Goal: Communication & Community: Answer question/provide support

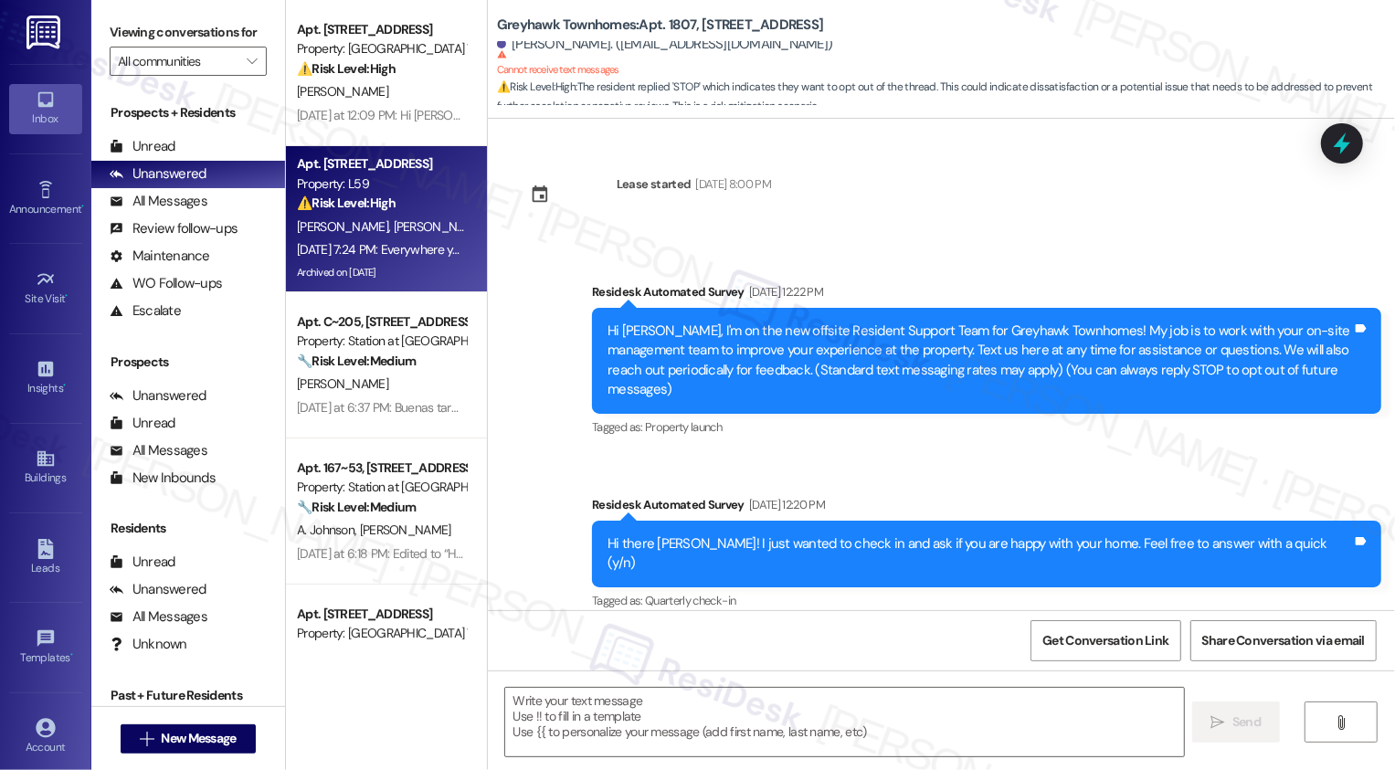
scroll to position [1773, 0]
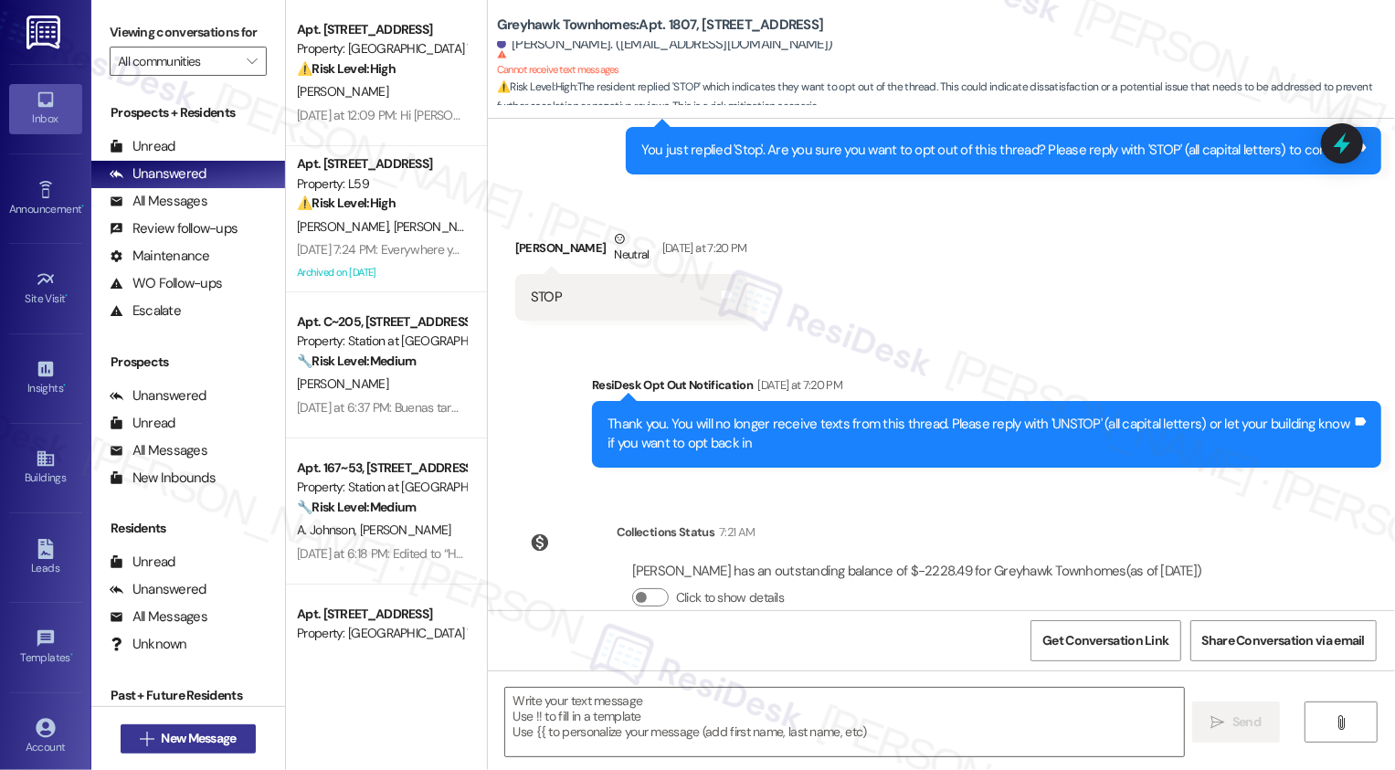
click at [232, 733] on span "New Message" at bounding box center [198, 738] width 82 height 19
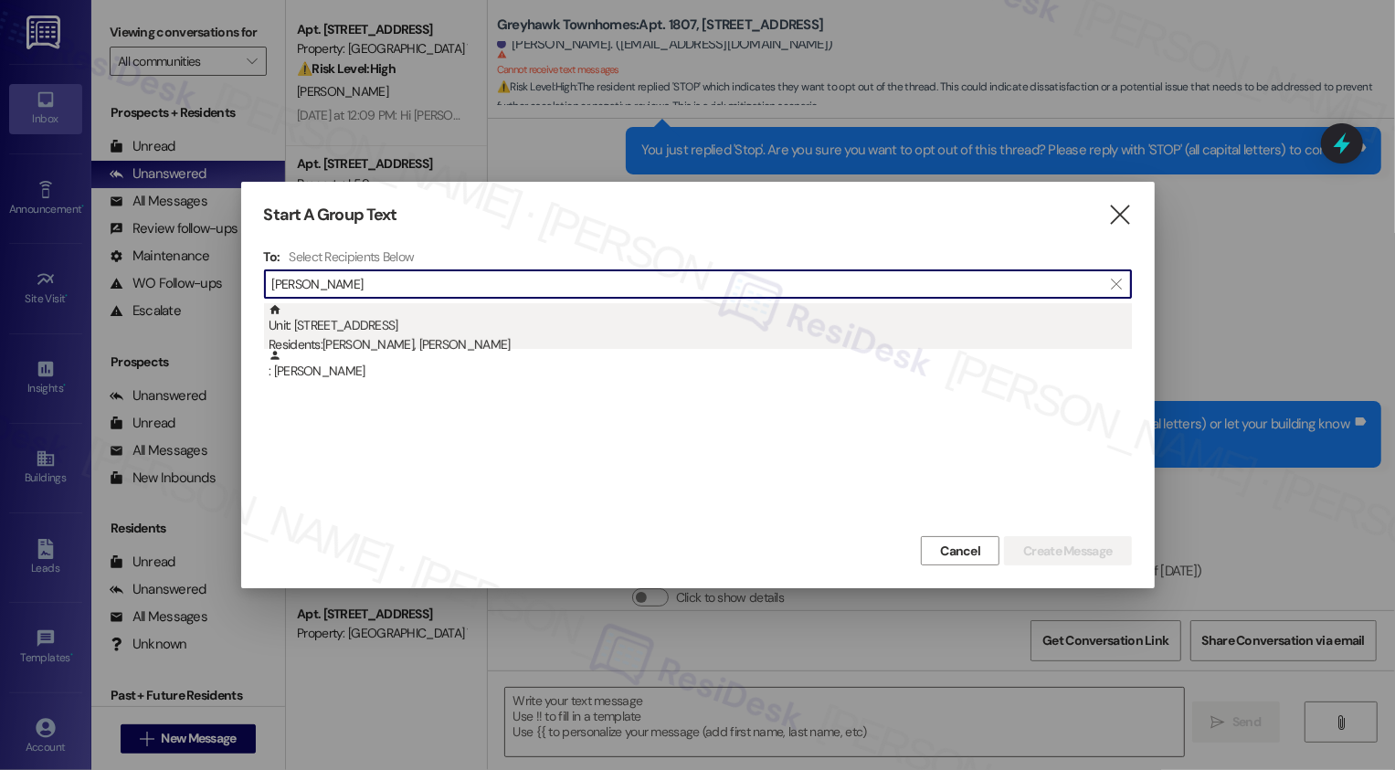
type input "[PERSON_NAME]"
click at [511, 334] on div "Unit: 3342 - 3310 North 1750 East Residents: [PERSON_NAME], [GEOGRAPHIC_DATA][P…" at bounding box center [700, 329] width 863 height 52
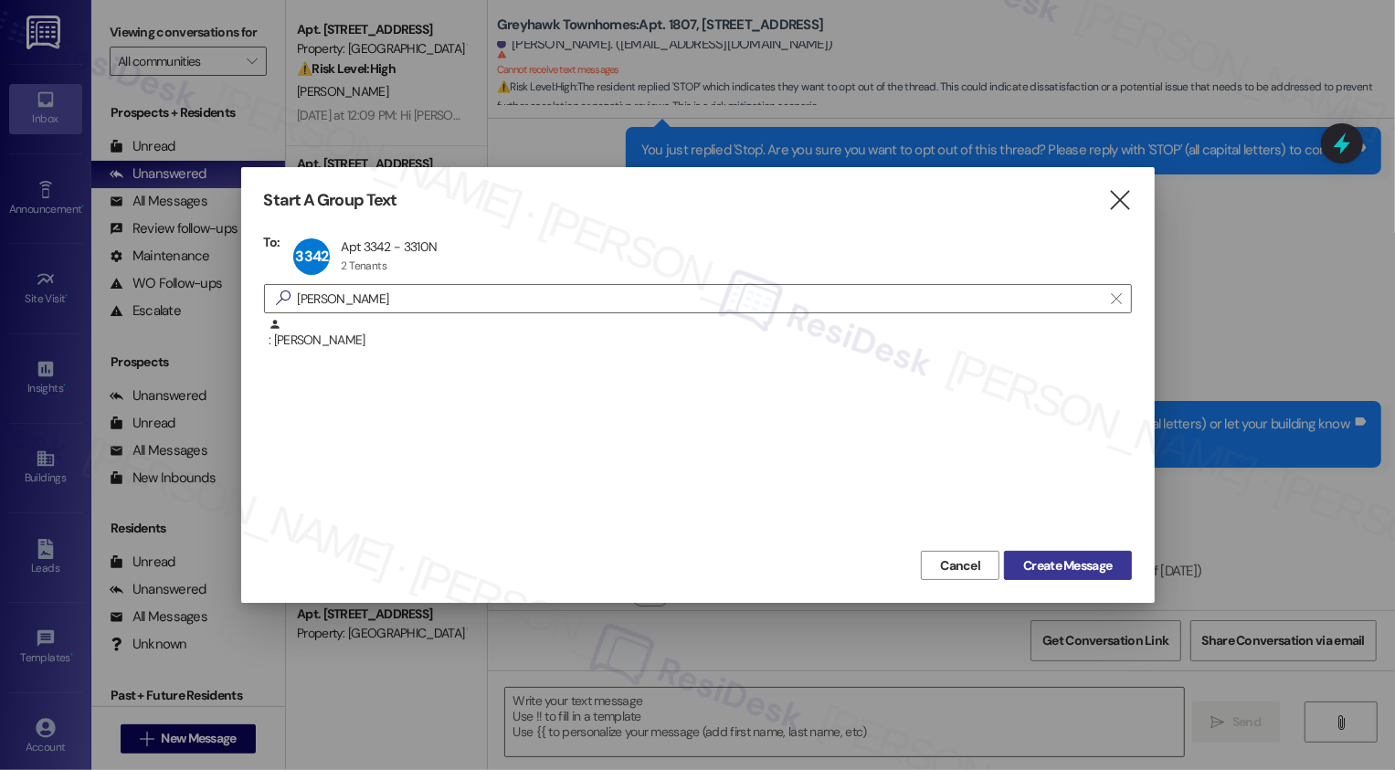
click at [1085, 566] on span "Create Message" at bounding box center [1067, 565] width 89 height 19
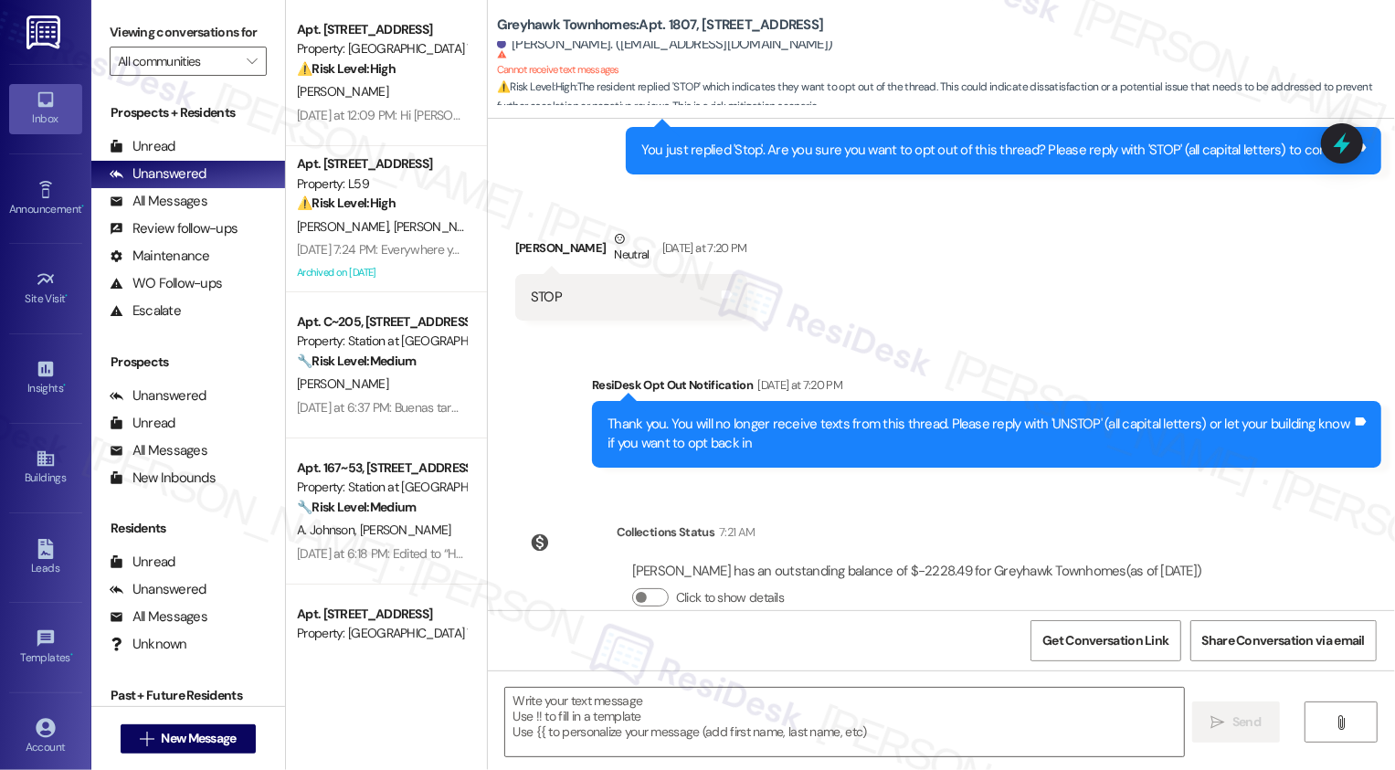
type textarea "Fetching suggested responses. Please feel free to read through the conversation…"
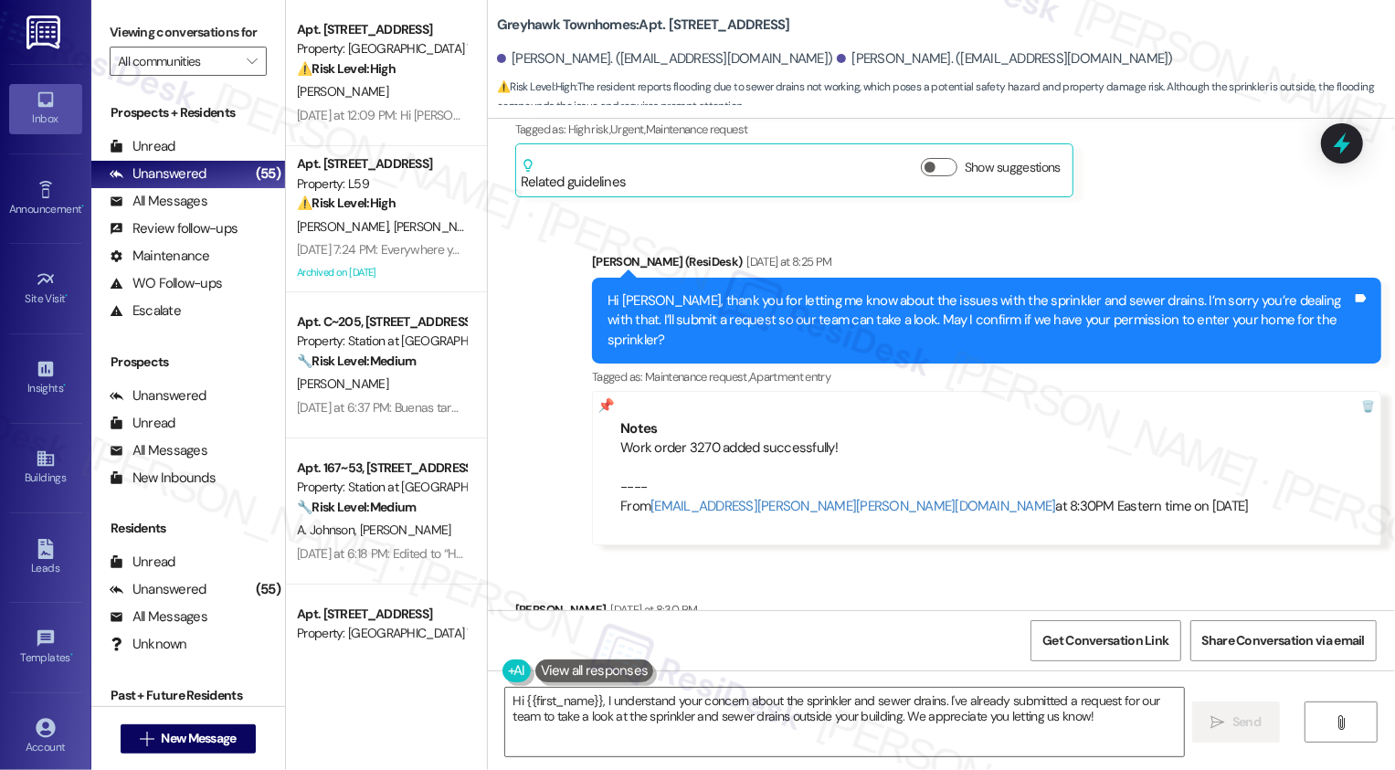
scroll to position [4489, 0]
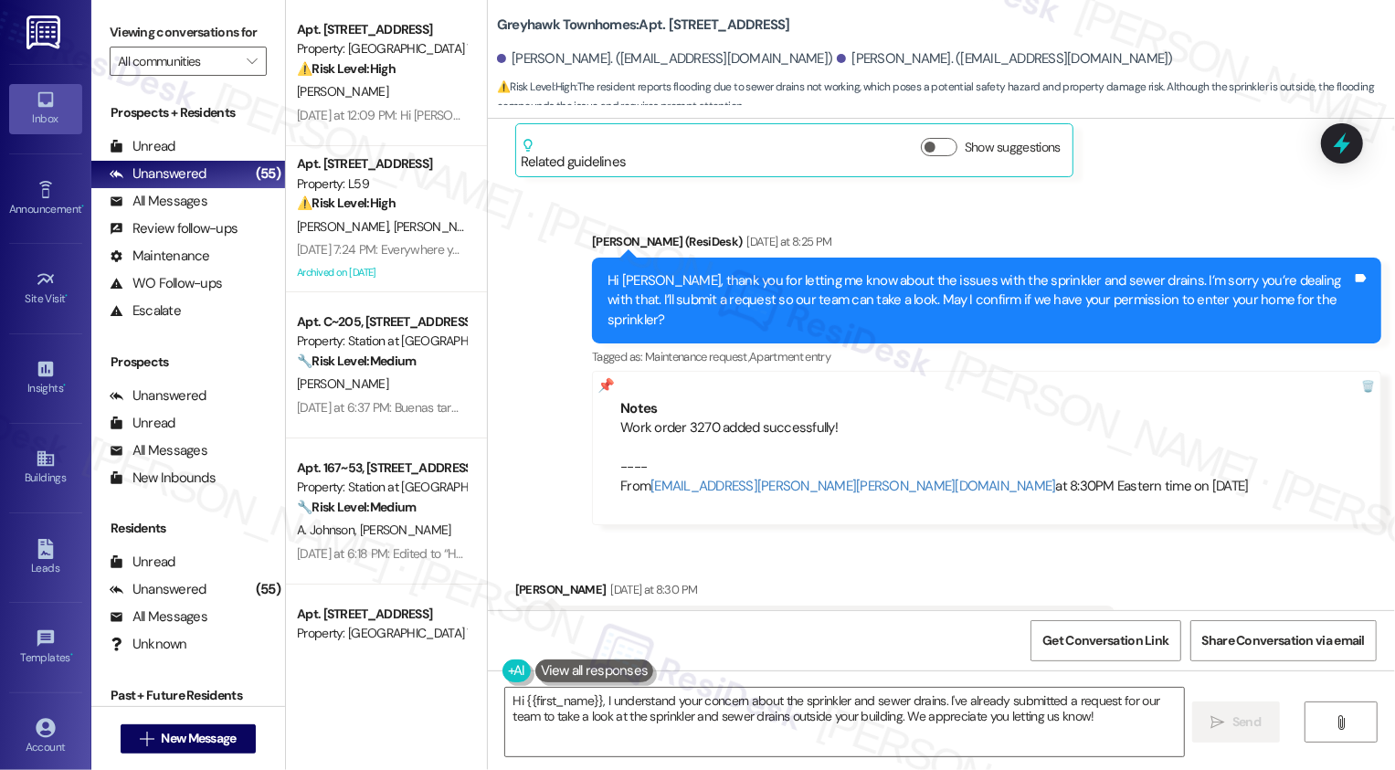
click at [661, 25] on b "Greyhawk Townhomes: Apt. [STREET_ADDRESS]" at bounding box center [643, 25] width 293 height 19
copy b "3342"
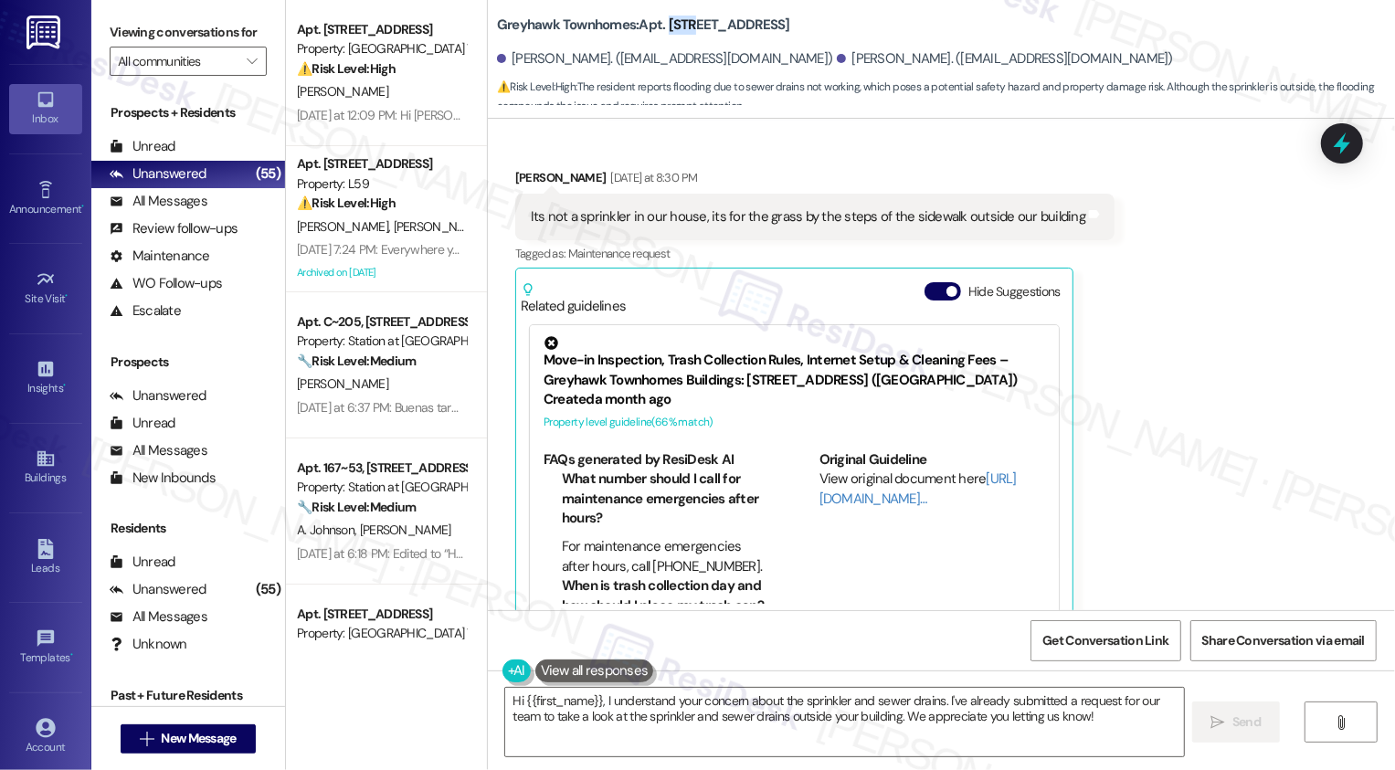
scroll to position [4914, 0]
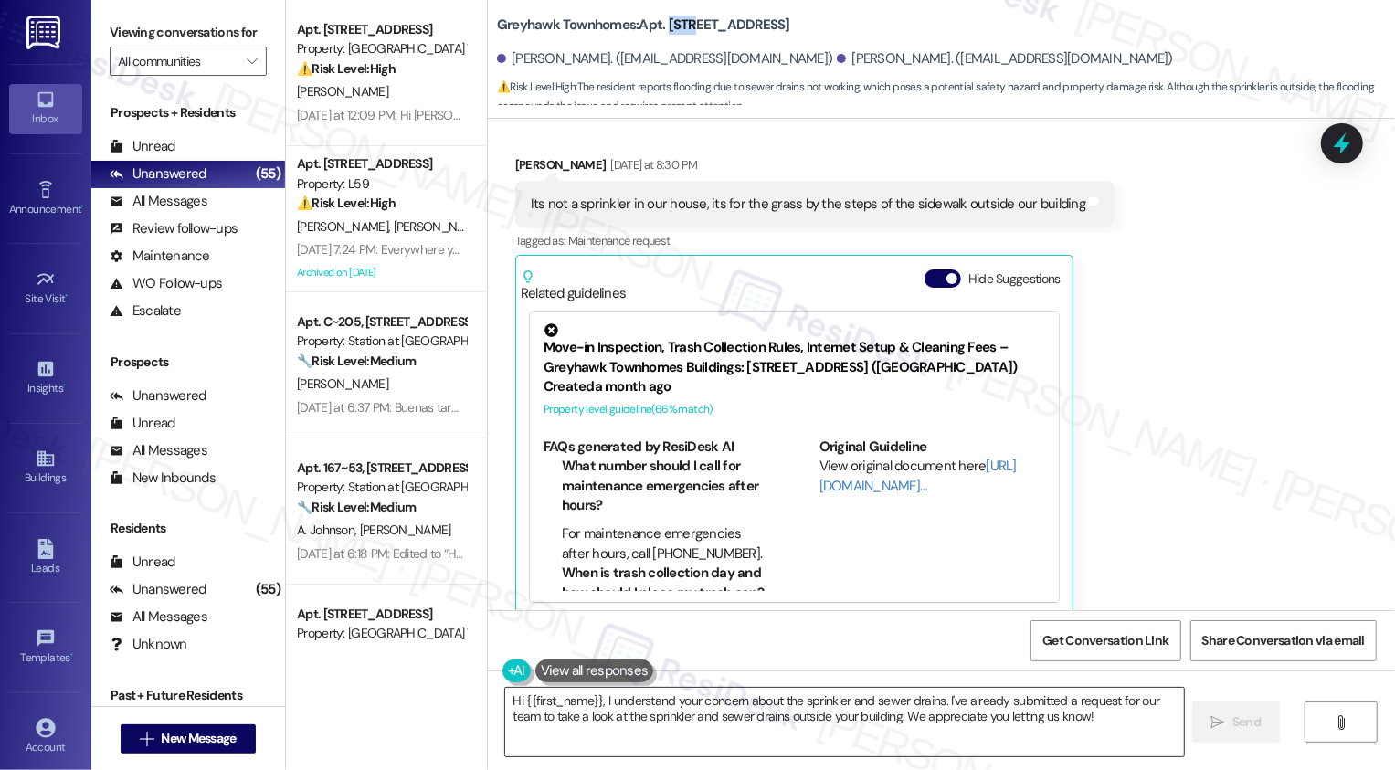
click at [883, 722] on textarea "Hi {{first_name}}, I understand your concern about the sprinkler and sewer drai…" at bounding box center [844, 722] width 679 height 69
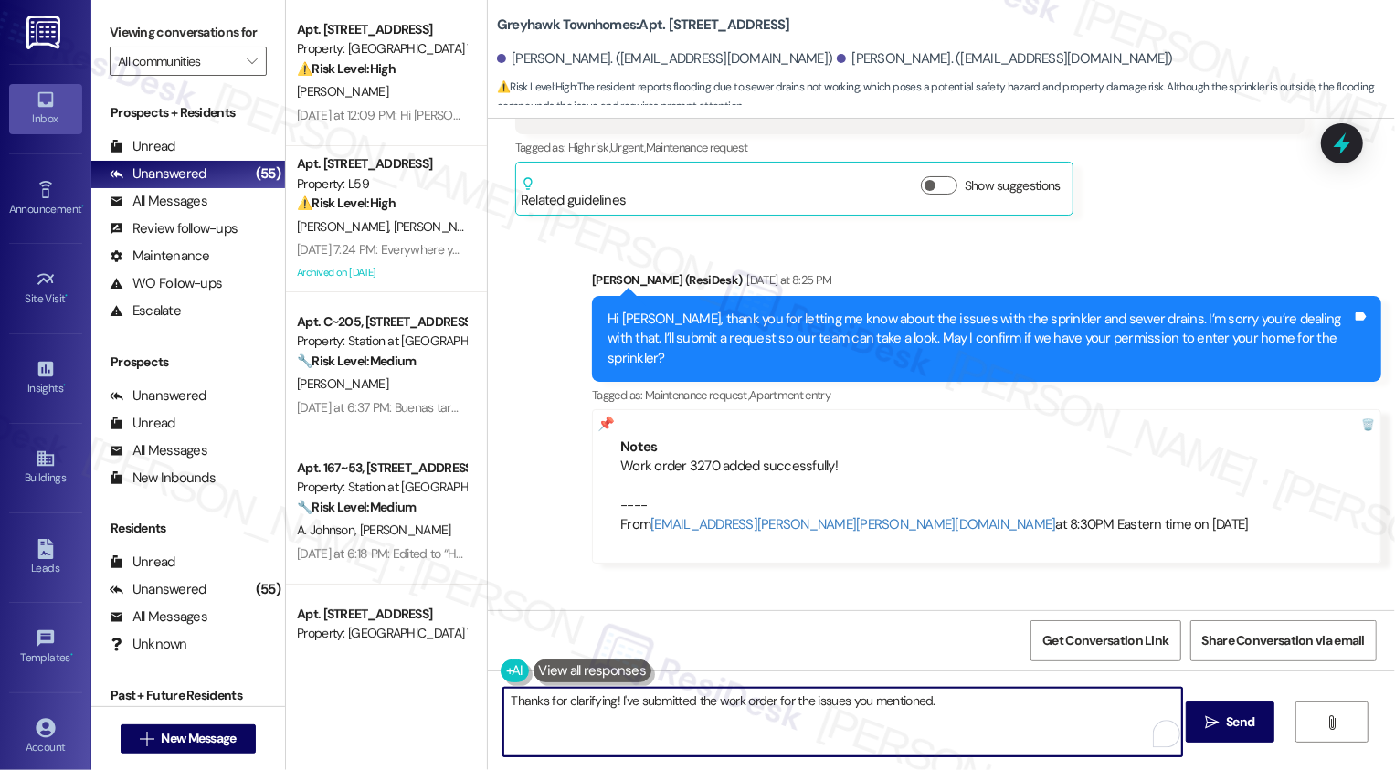
scroll to position [4446, 0]
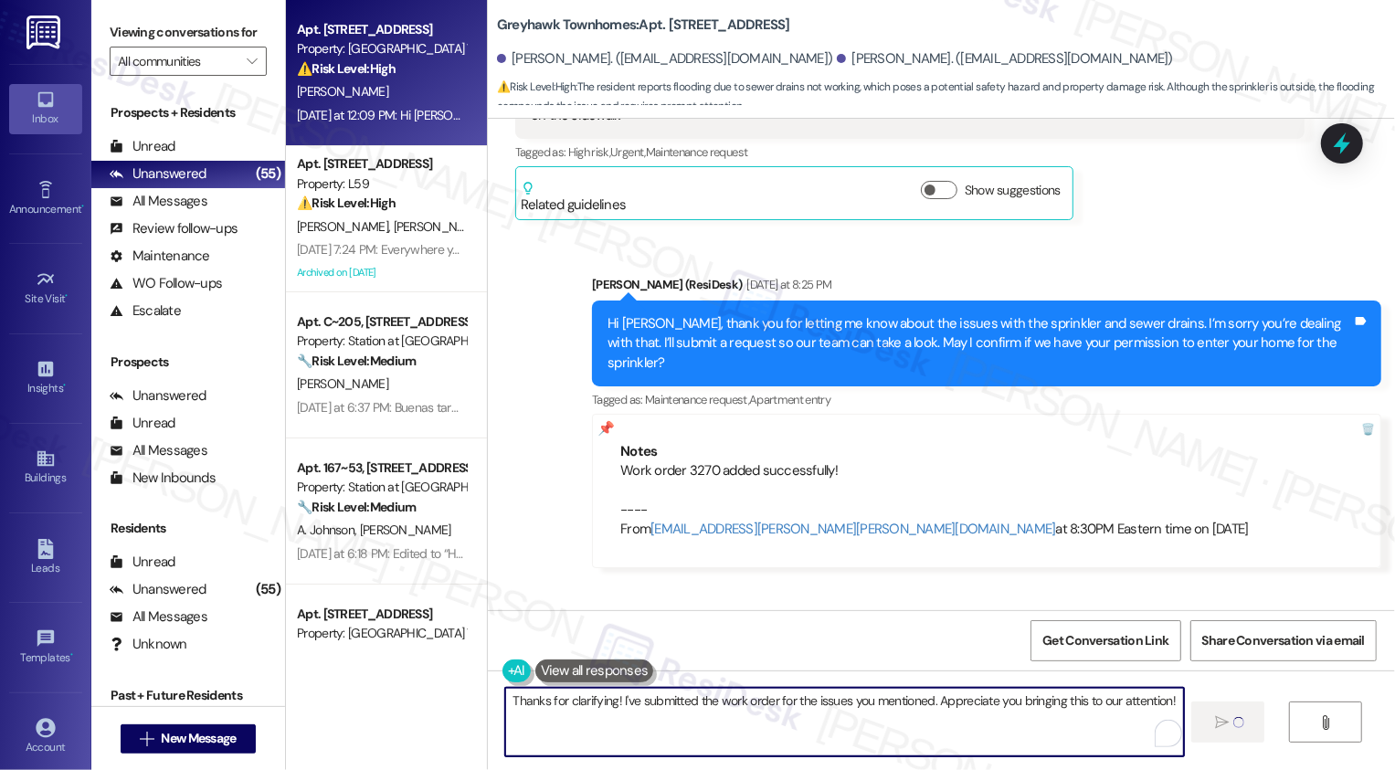
type textarea "Thanks for clarifying! I've submitted the work order for the issues you mention…"
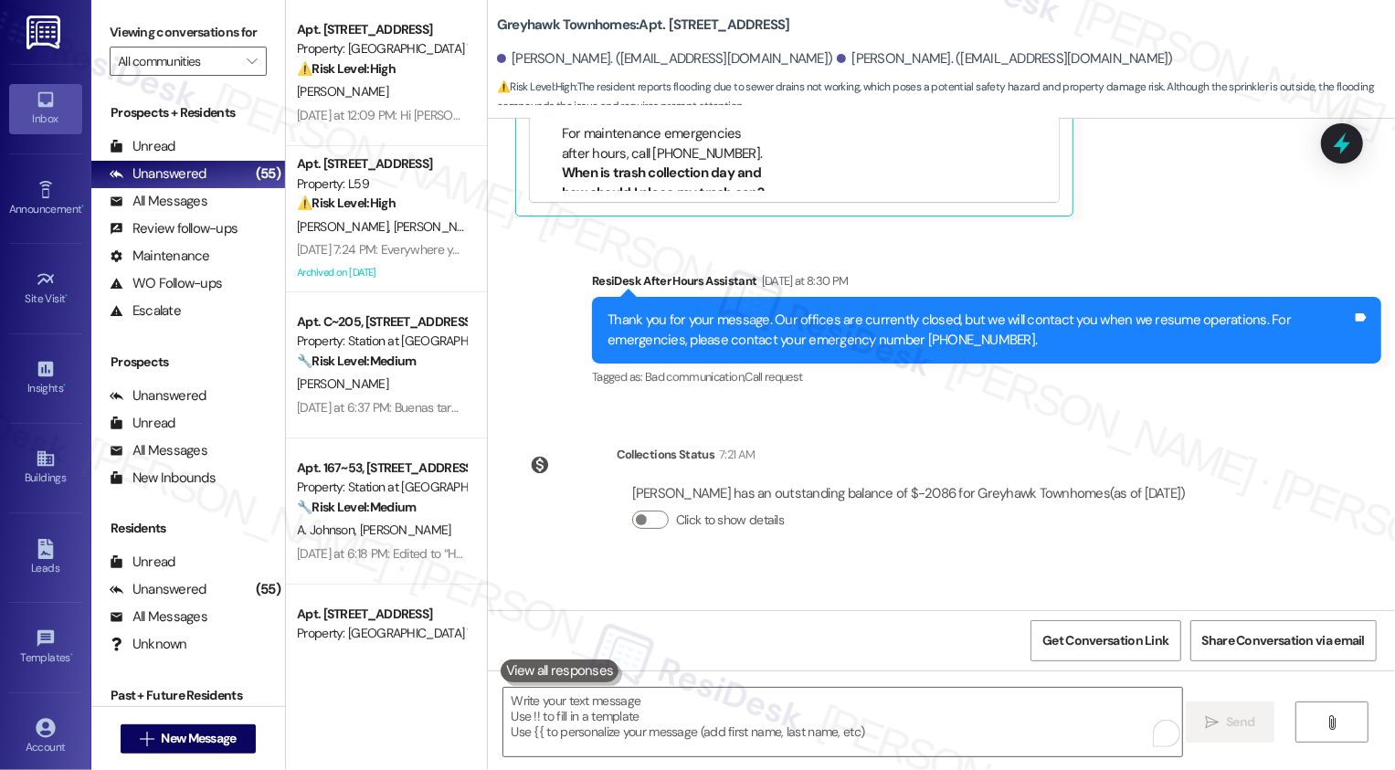
scroll to position [5363, 0]
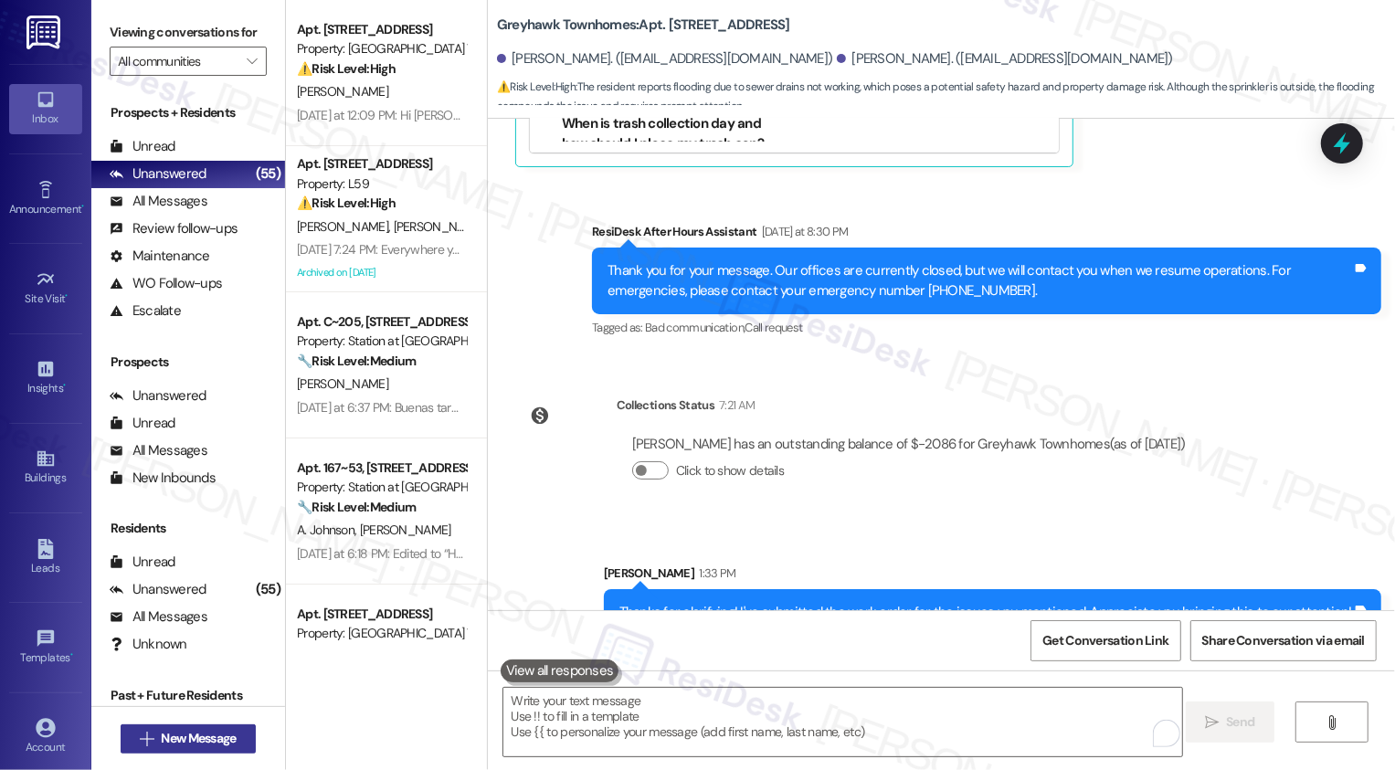
click at [201, 737] on span "New Message" at bounding box center [198, 738] width 75 height 19
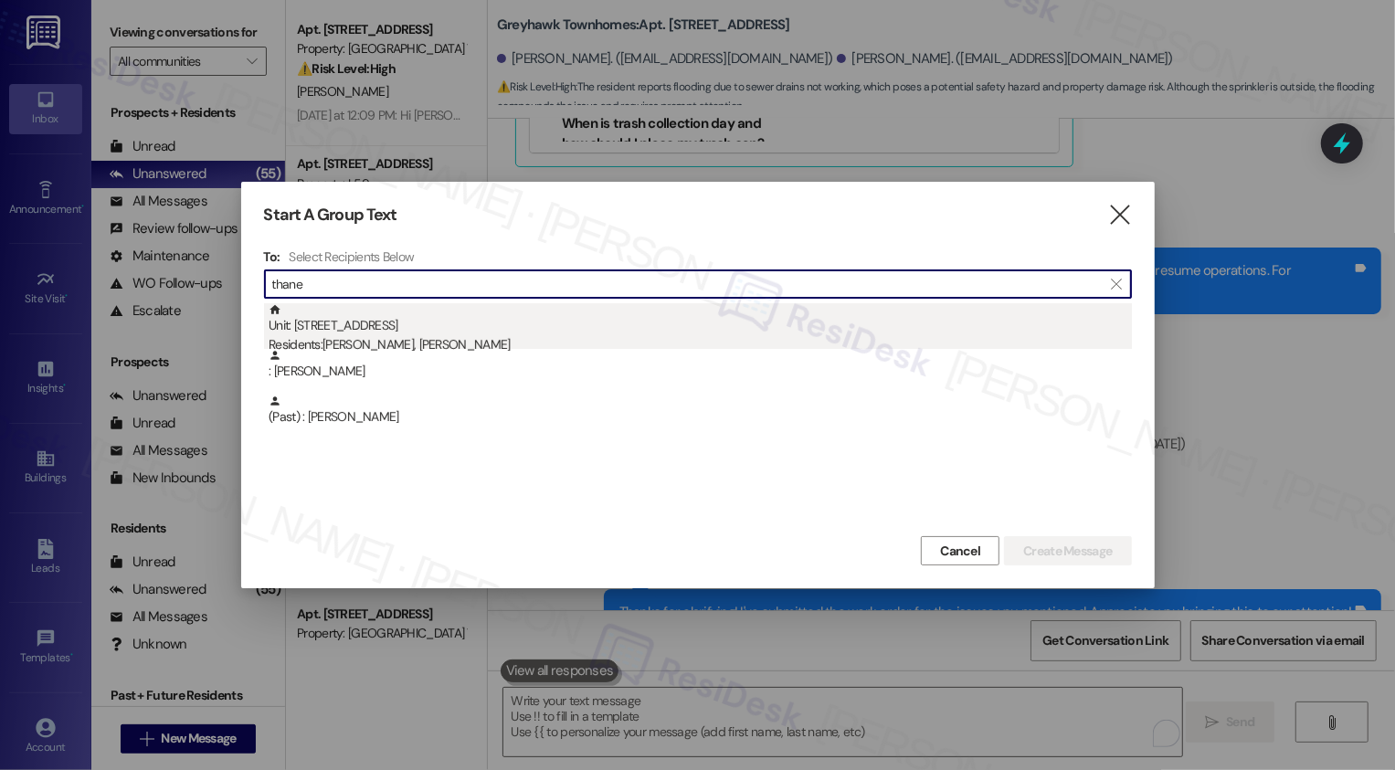
type input "thane"
click at [353, 345] on div "Residents: [PERSON_NAME], [PERSON_NAME]" at bounding box center [700, 344] width 863 height 19
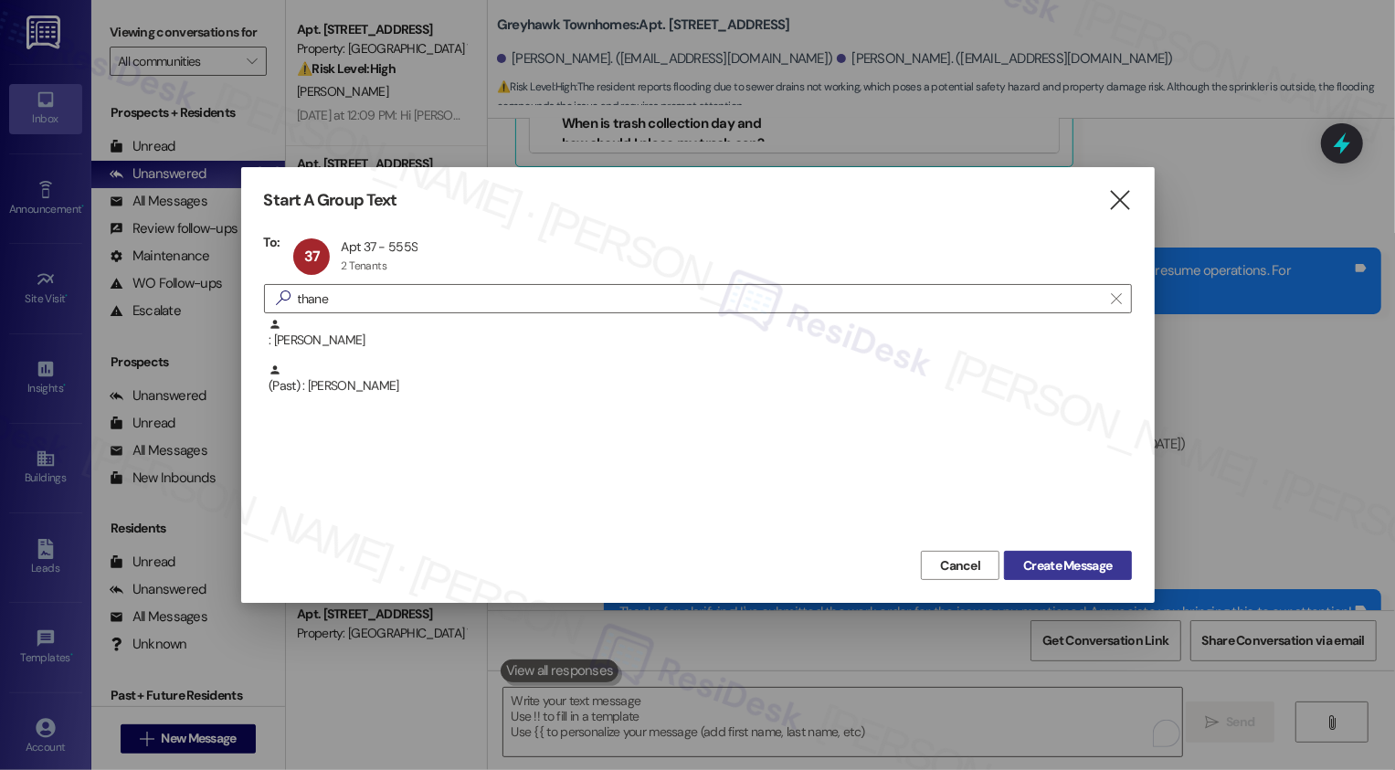
click at [1069, 564] on span "Create Message" at bounding box center [1067, 565] width 89 height 19
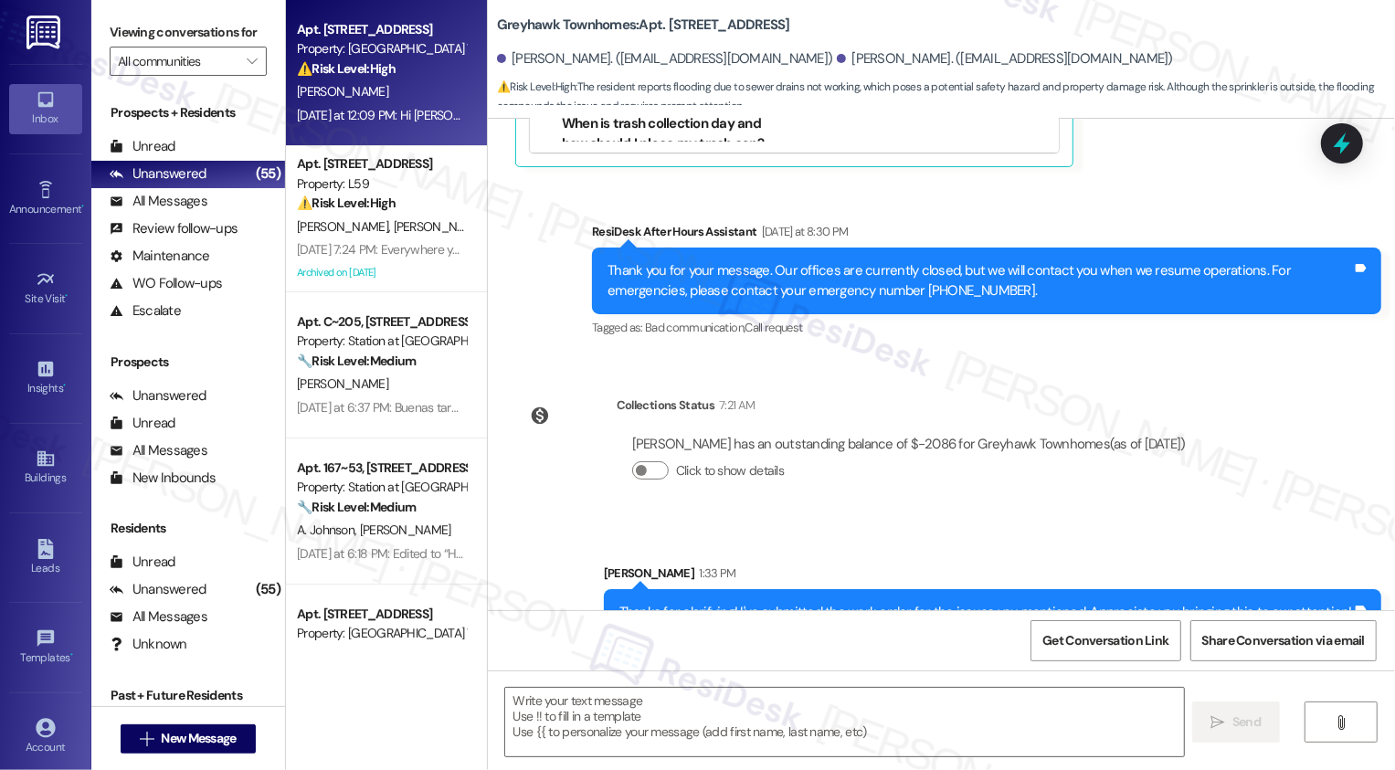
type textarea "Fetching suggested responses. Please feel free to read through the conversation…"
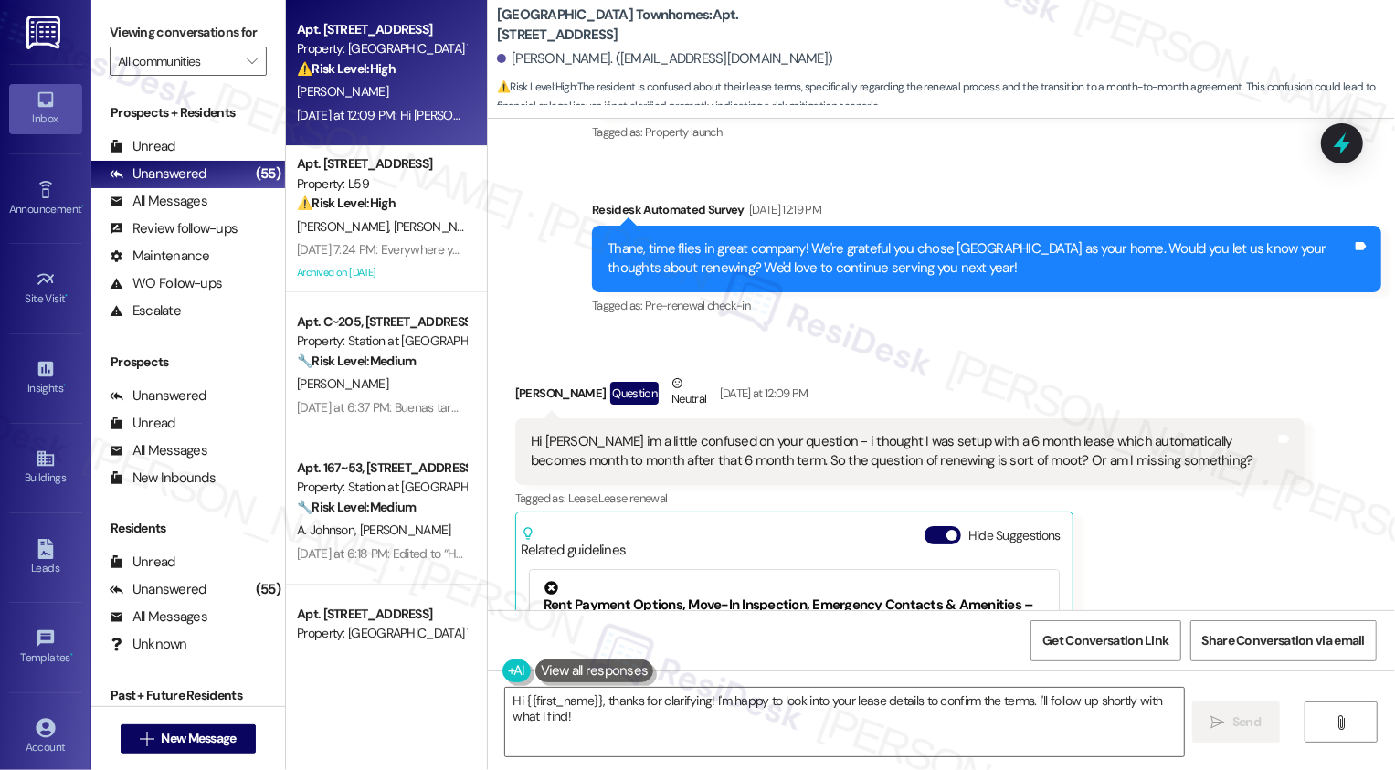
scroll to position [294, 0]
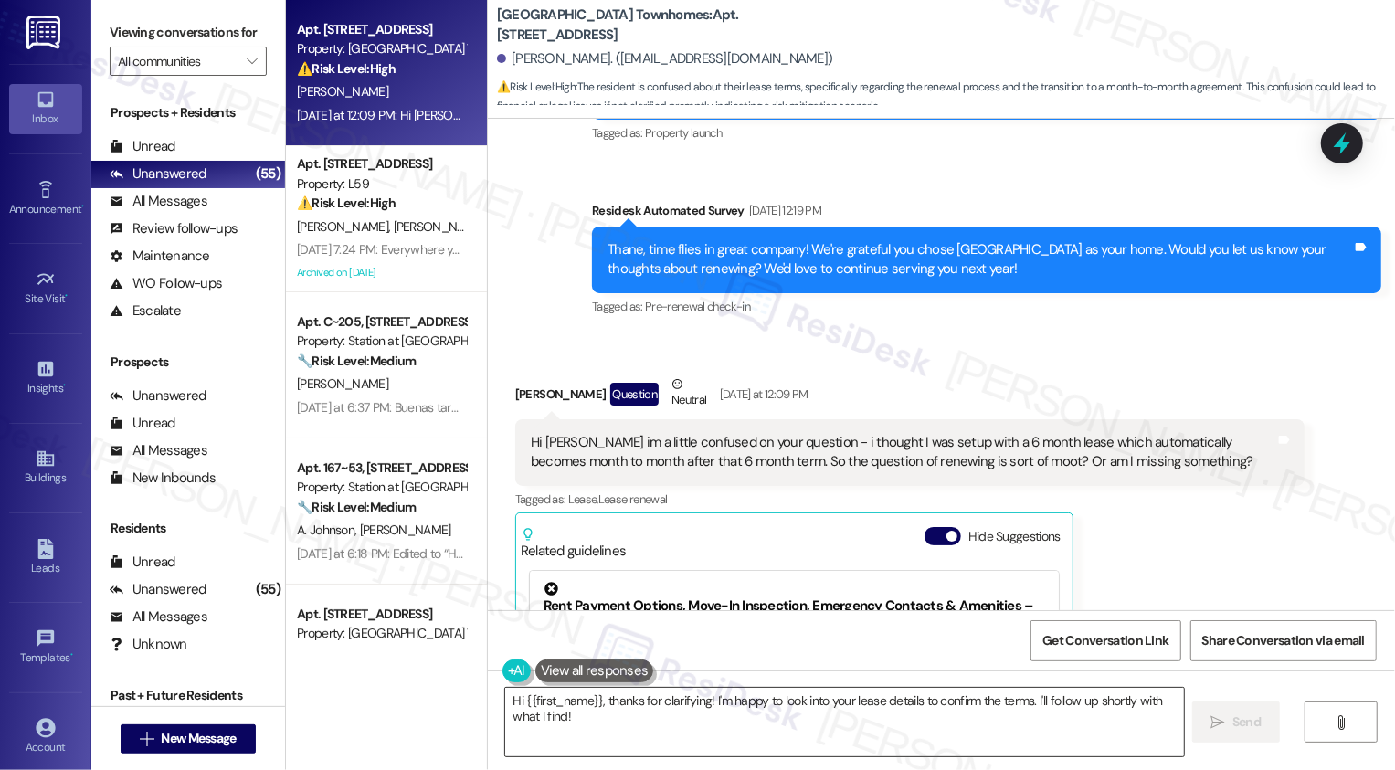
click at [1002, 734] on textarea "Hi {{first_name}}, thanks for clarifying! I'm happy to look into your lease det…" at bounding box center [844, 722] width 679 height 69
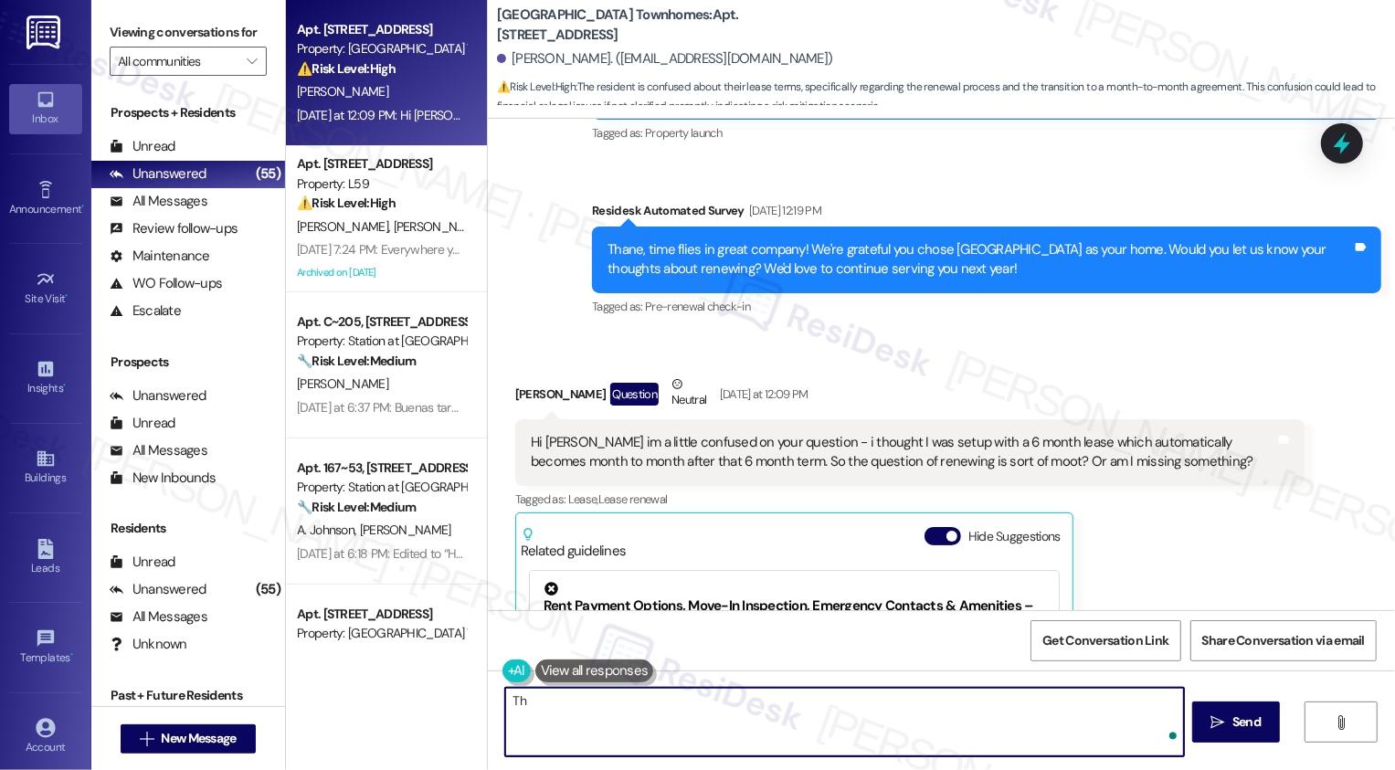
type textarea "T"
type textarea "A"
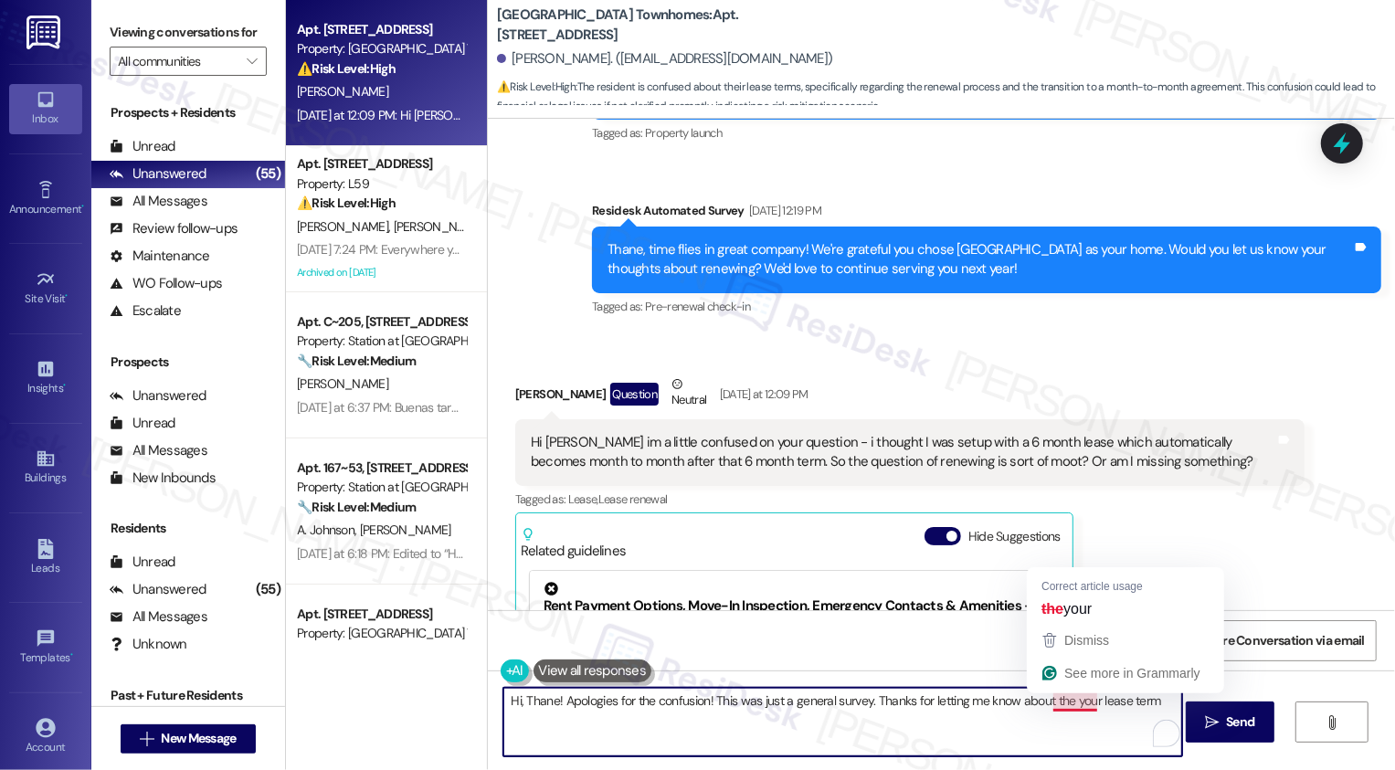
click at [1052, 693] on textarea "Hi, Thane! Apologies for the confusion! This was just a general survey. Thanks …" at bounding box center [842, 722] width 679 height 69
click at [1116, 708] on textarea "Hi, Thane! Apologies for the confusion! This was just a general survey. Thanks …" at bounding box center [842, 722] width 679 height 69
click at [1119, 703] on textarea "Hi, Thane! Apologies for the confusion! This was just a general survey. Thanks …" at bounding box center [842, 722] width 679 height 69
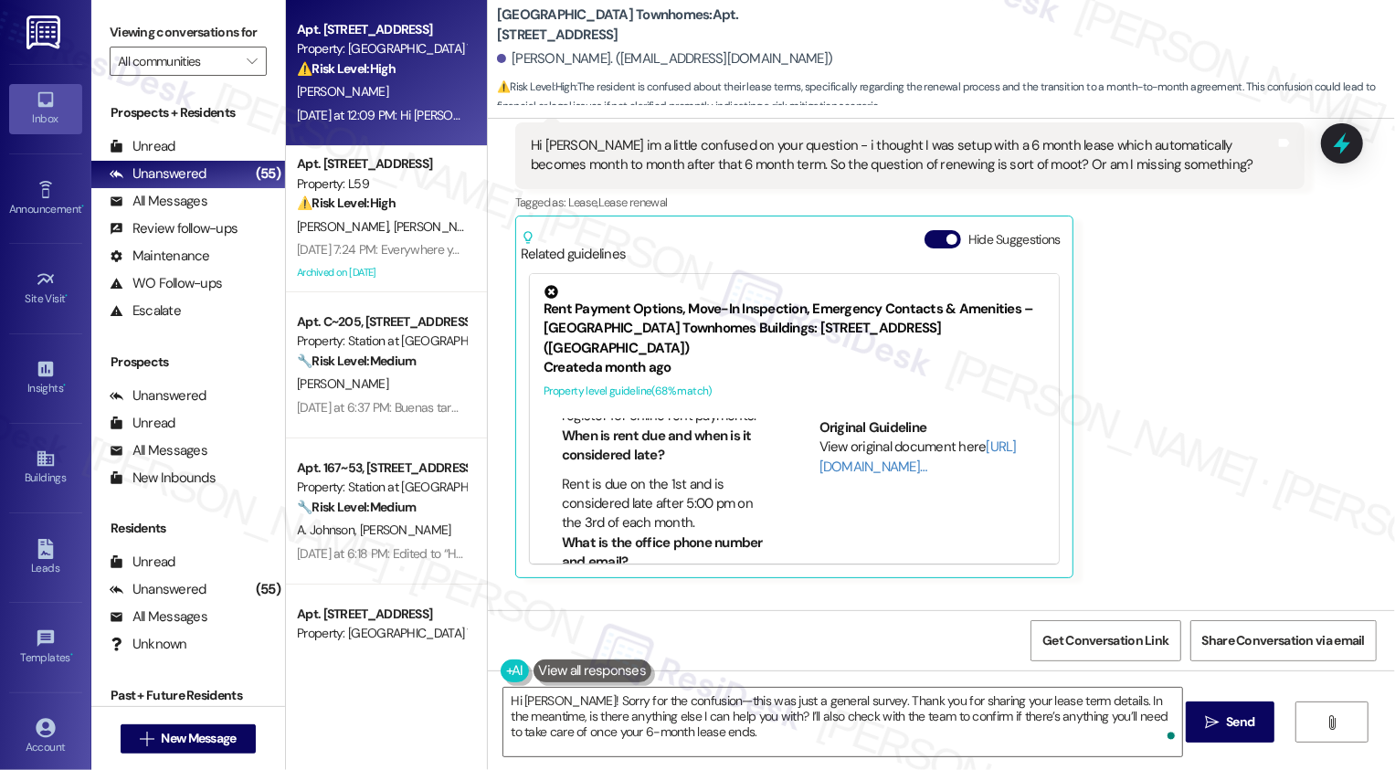
scroll to position [741, 0]
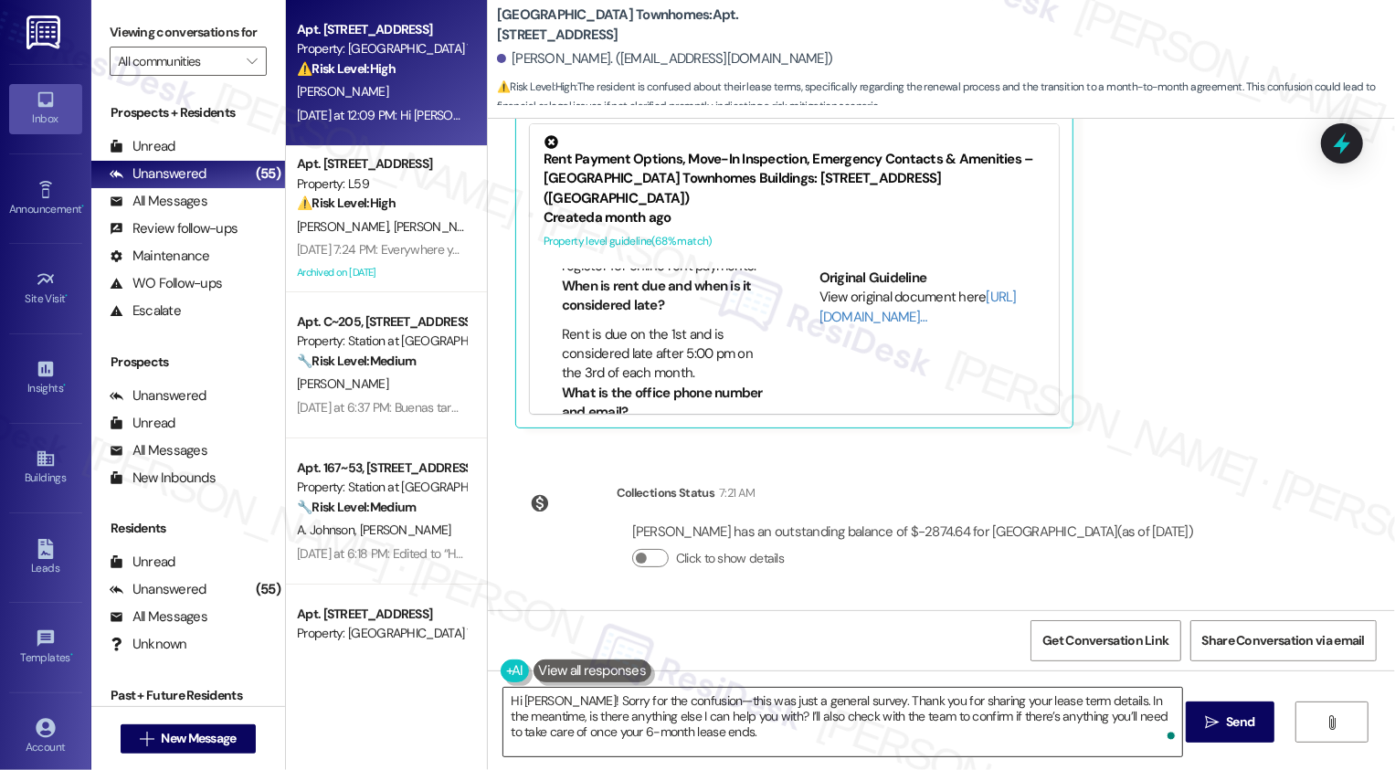
click at [622, 702] on textarea "Hi [PERSON_NAME]! Sorry for the confusion—this was just a general survey. Thank…" at bounding box center [842, 722] width 679 height 69
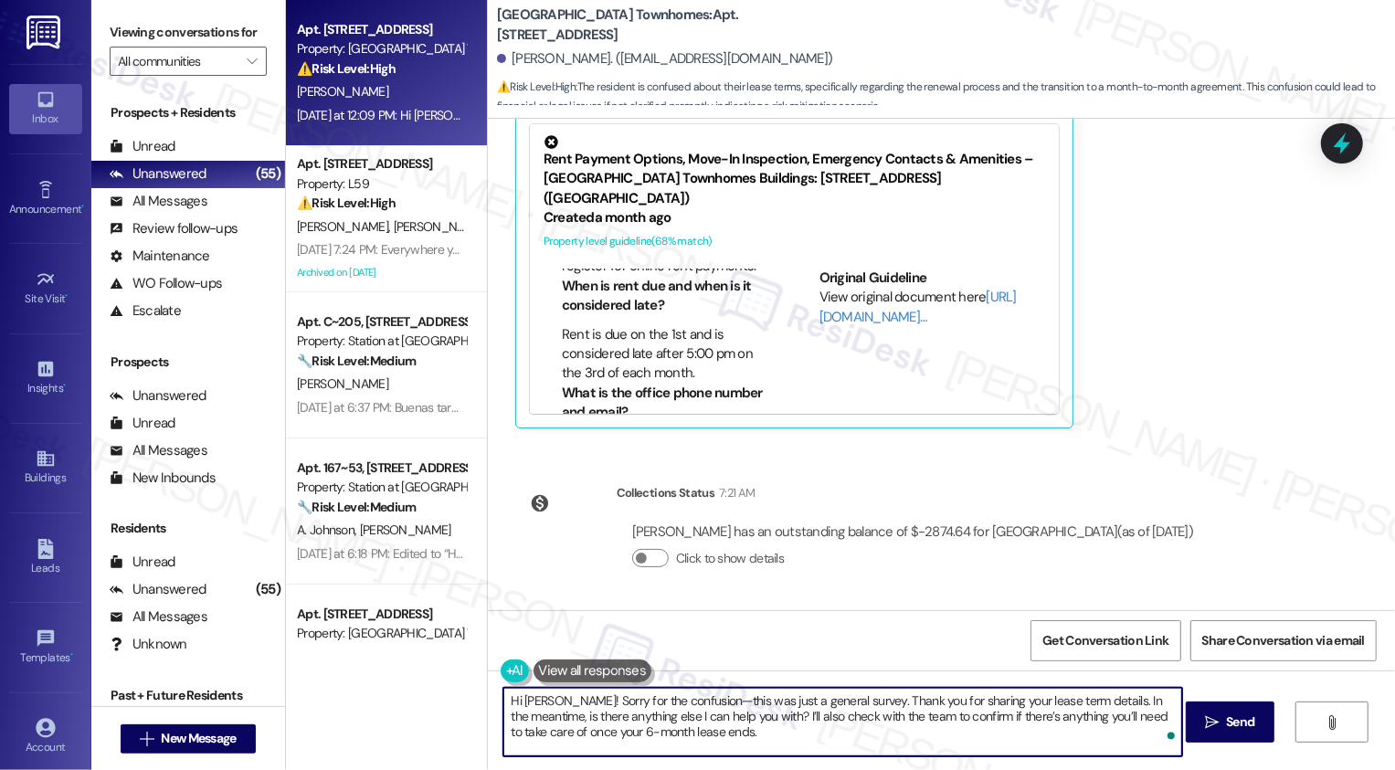
click at [701, 709] on textarea "Hi [PERSON_NAME]! Sorry for the confusion—this was just a general survey. Thank…" at bounding box center [842, 722] width 679 height 69
click at [709, 737] on textarea "Hi [PERSON_NAME]! Sorry for the confusion—this was just a general survey. Thank…" at bounding box center [842, 722] width 679 height 69
type textarea "Hi [PERSON_NAME]! Sorry for the confusion—this was just a general survey. Thank…"
click at [1218, 727] on span " Send" at bounding box center [1230, 721] width 58 height 19
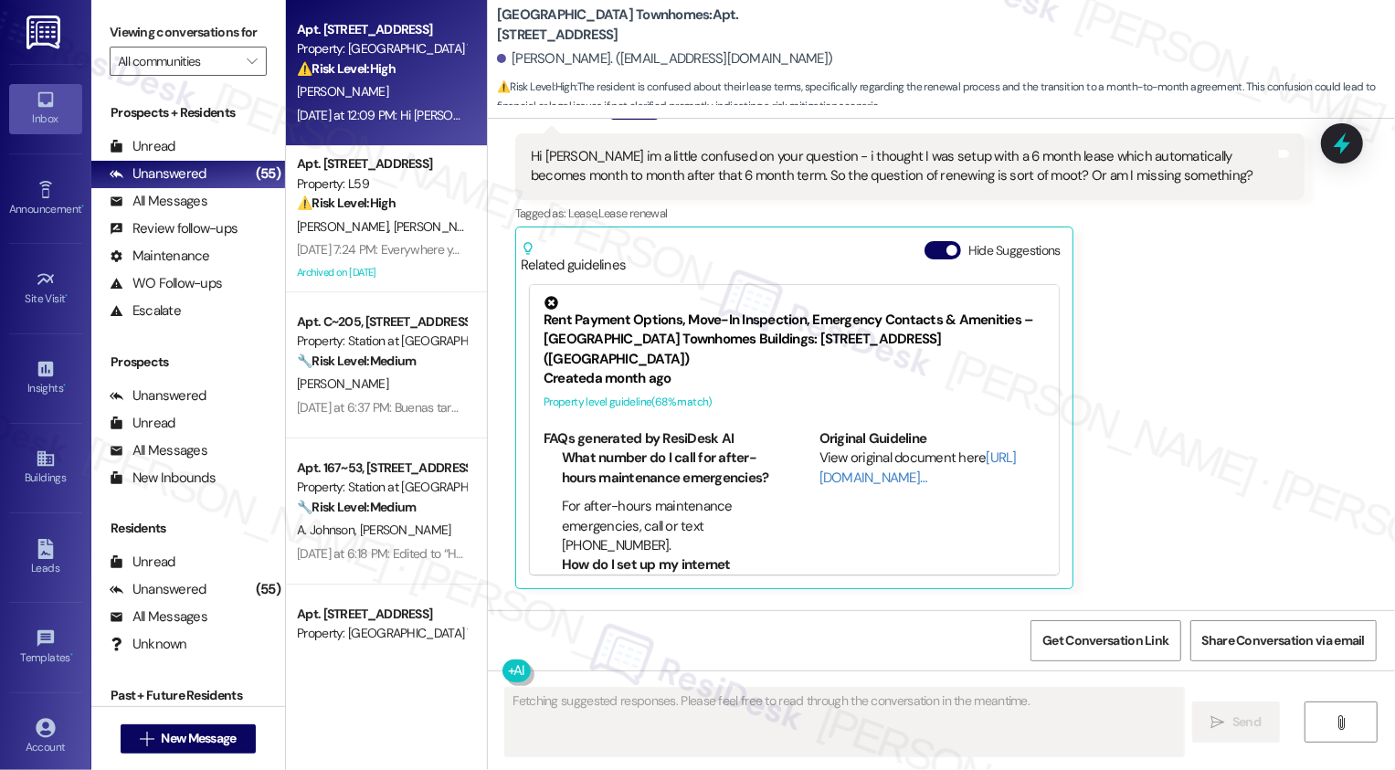
scroll to position [572, 0]
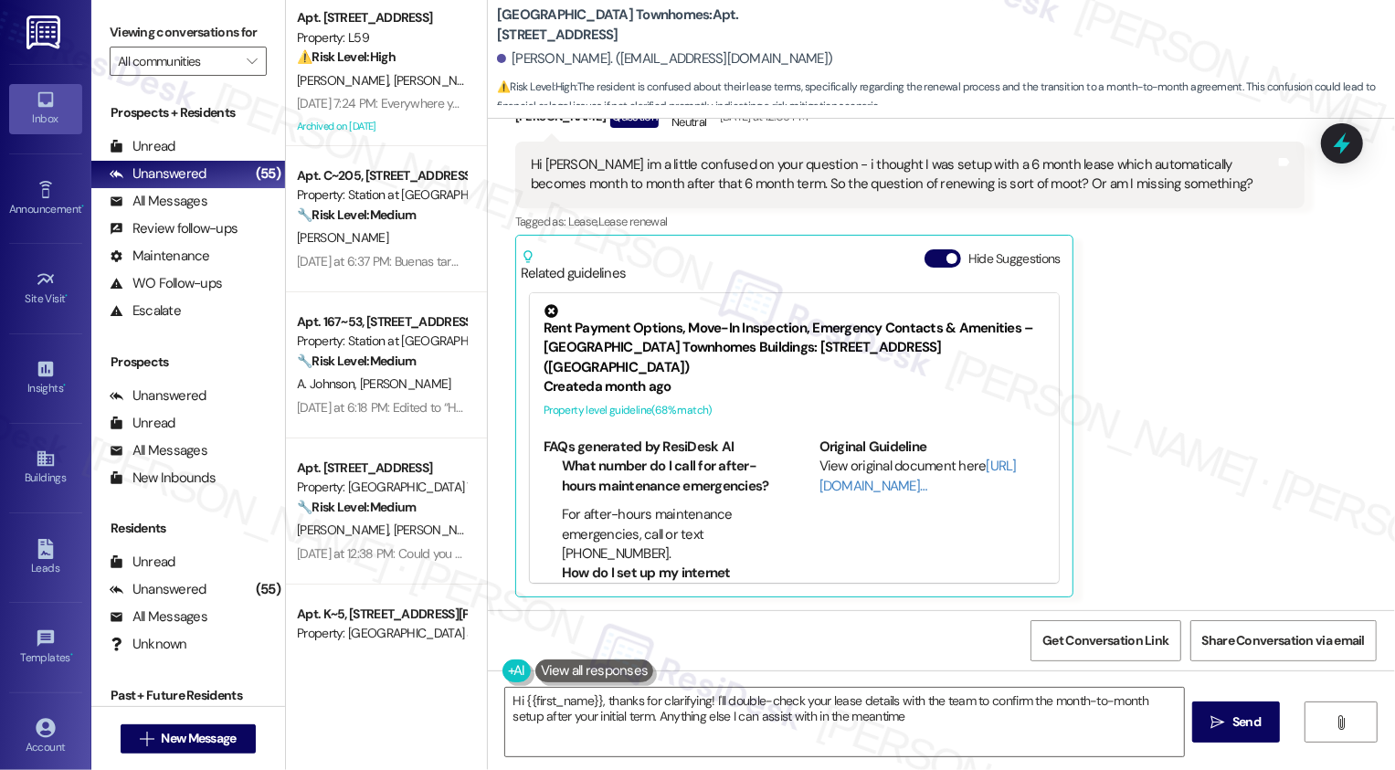
type textarea "Hi {{first_name}}, thanks for clarifying! I'll double-check your lease details …"
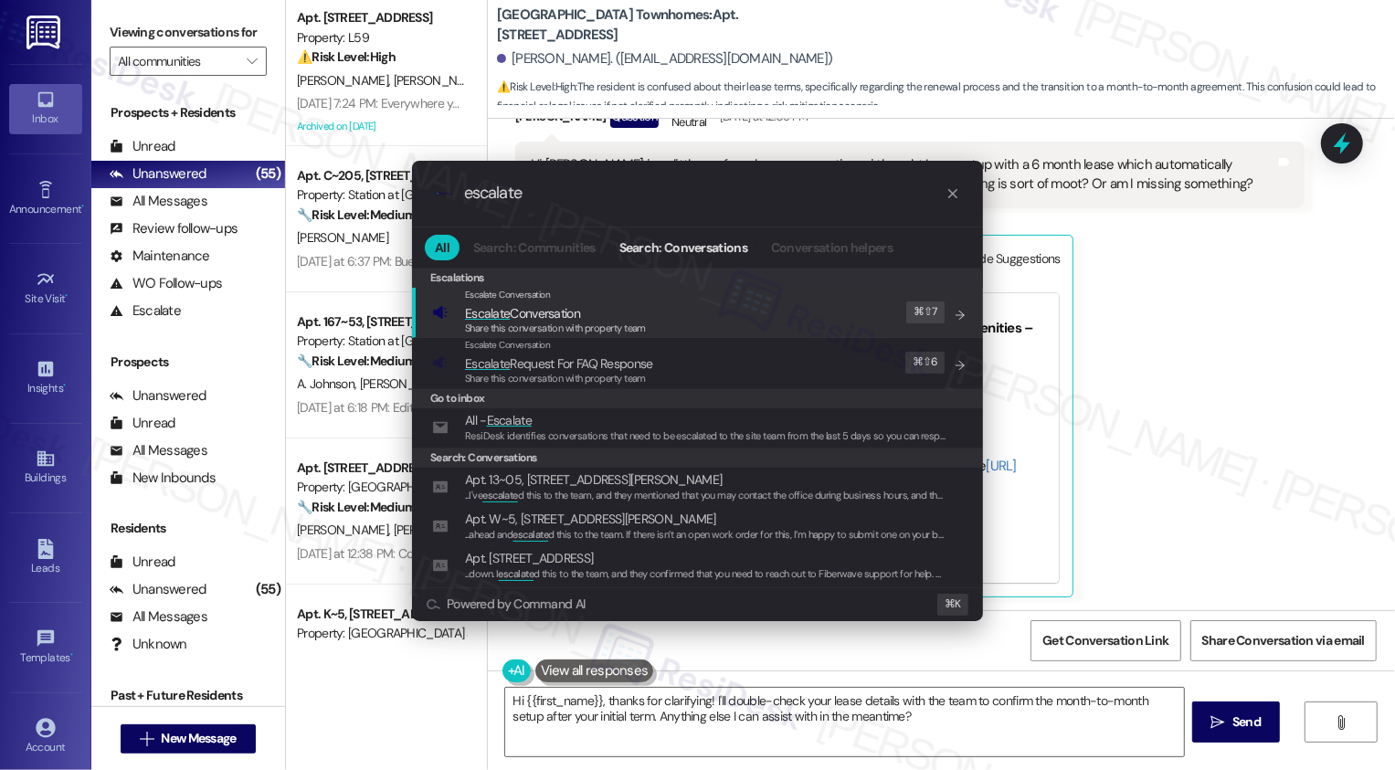
type input "escalate"
click at [712, 305] on div "Escalate Conversation Escalate Conversation Share this conversation with proper…" at bounding box center [699, 312] width 534 height 49
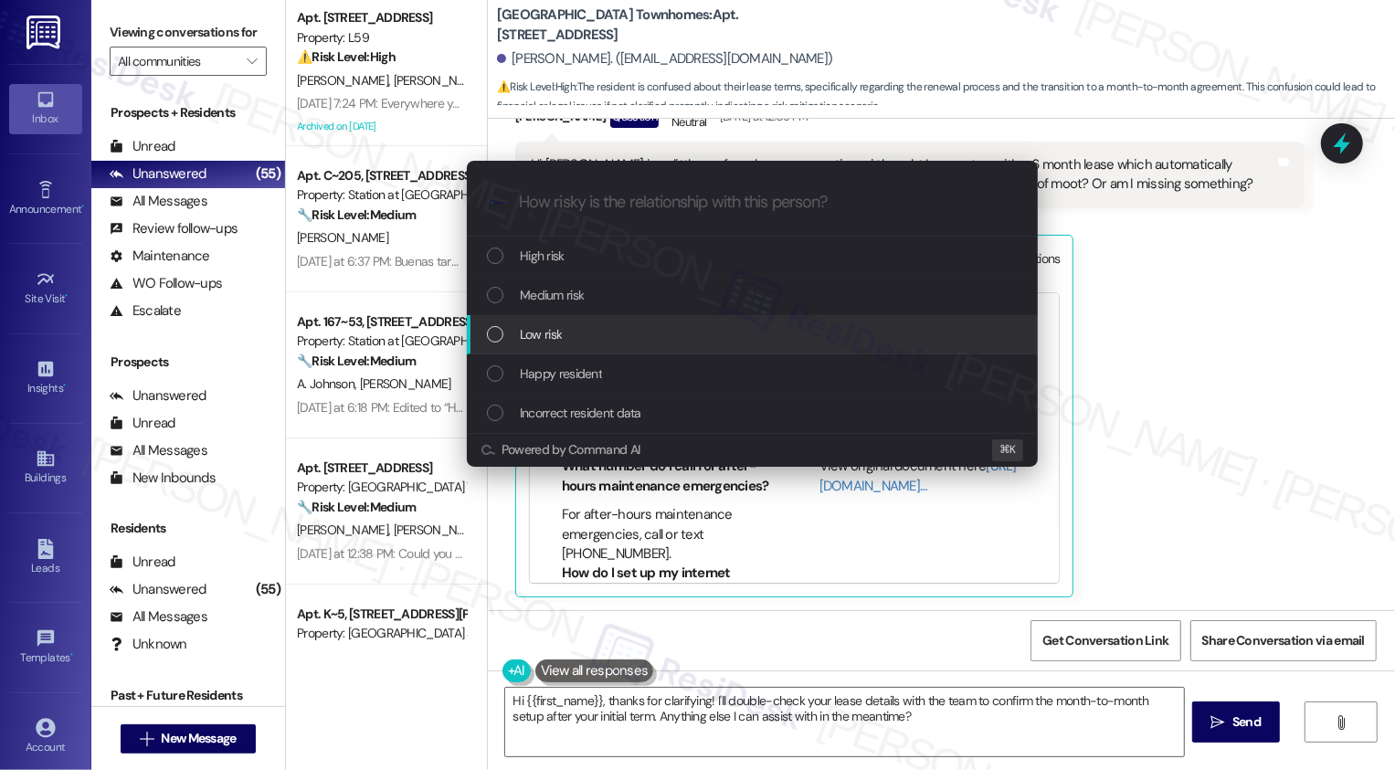
click at [604, 334] on div "Low risk" at bounding box center [754, 334] width 534 height 20
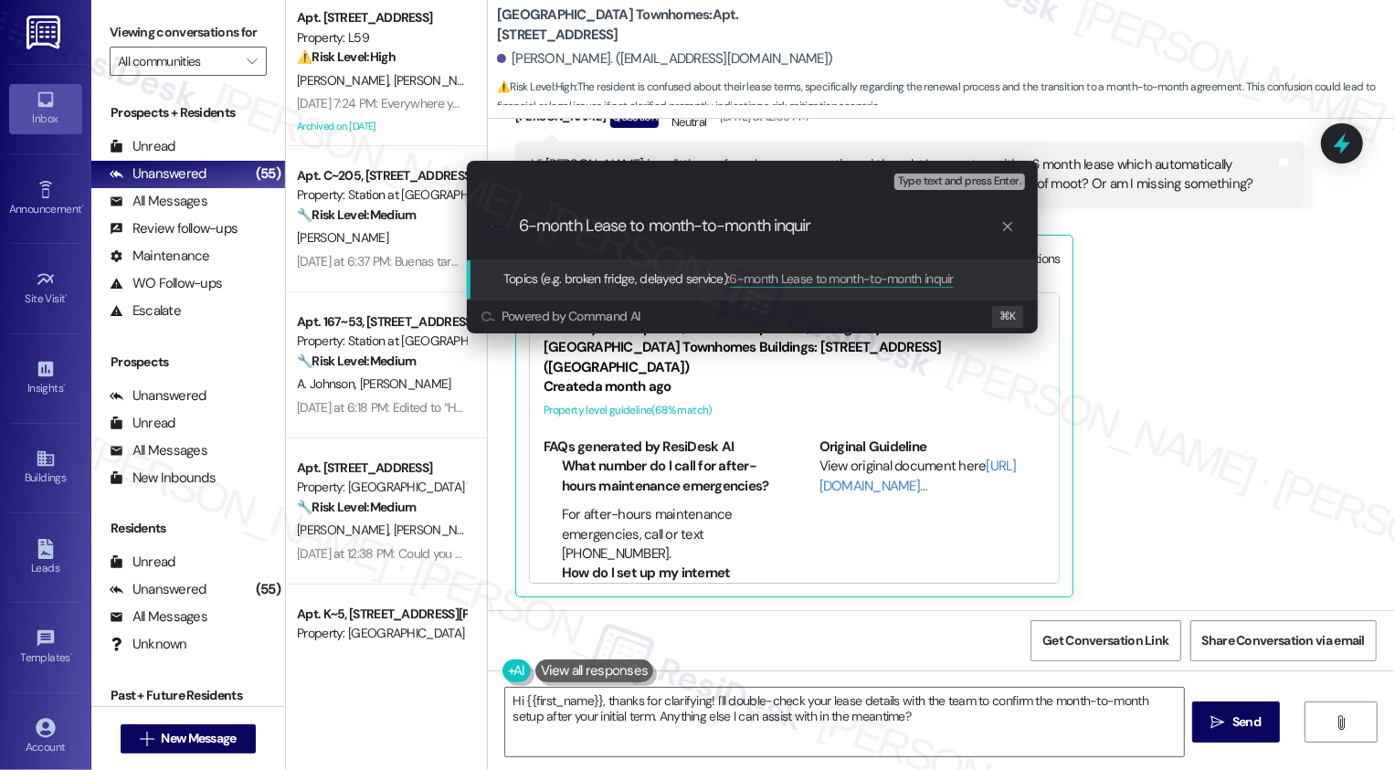
type input "6-month Lease to month-to-month inquiry"
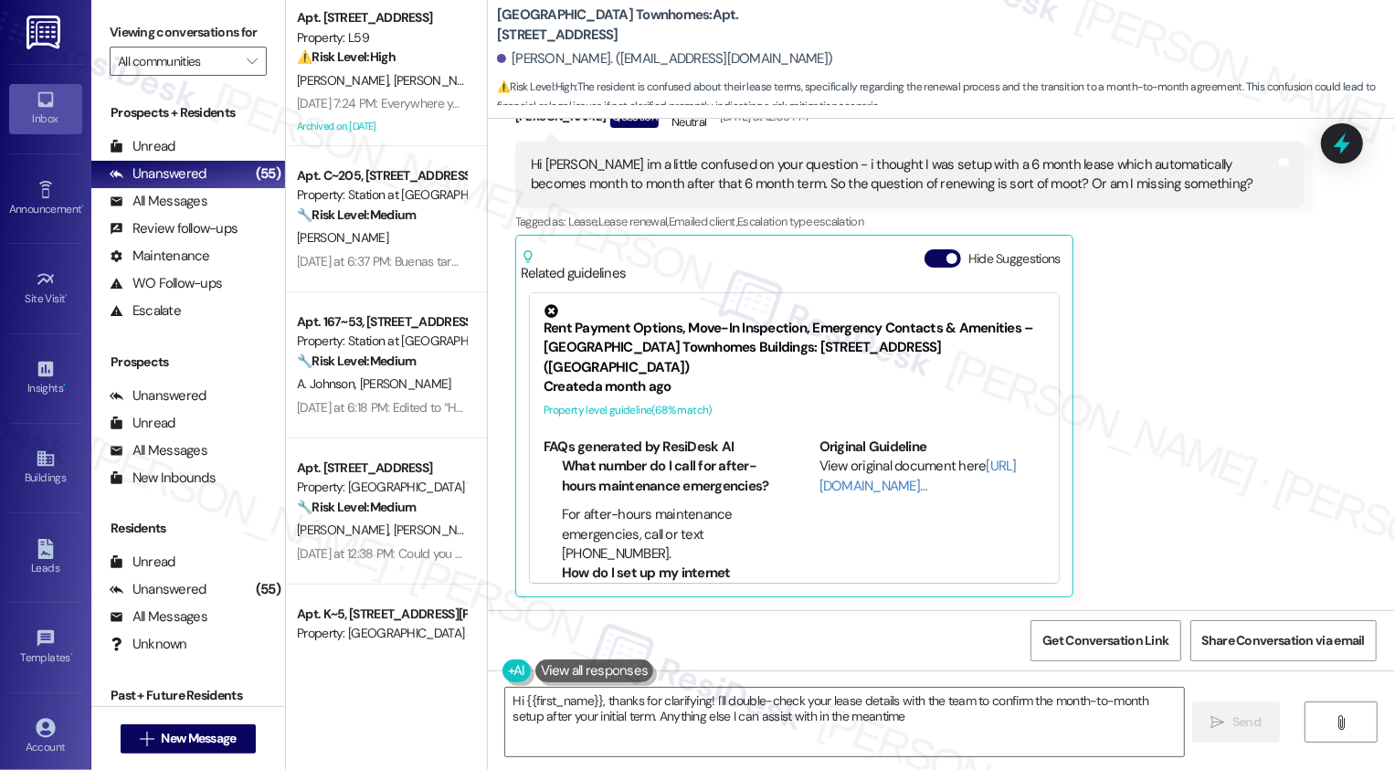
type textarea "Hi {{first_name}}, thanks for clarifying! I'll double-check your lease details …"
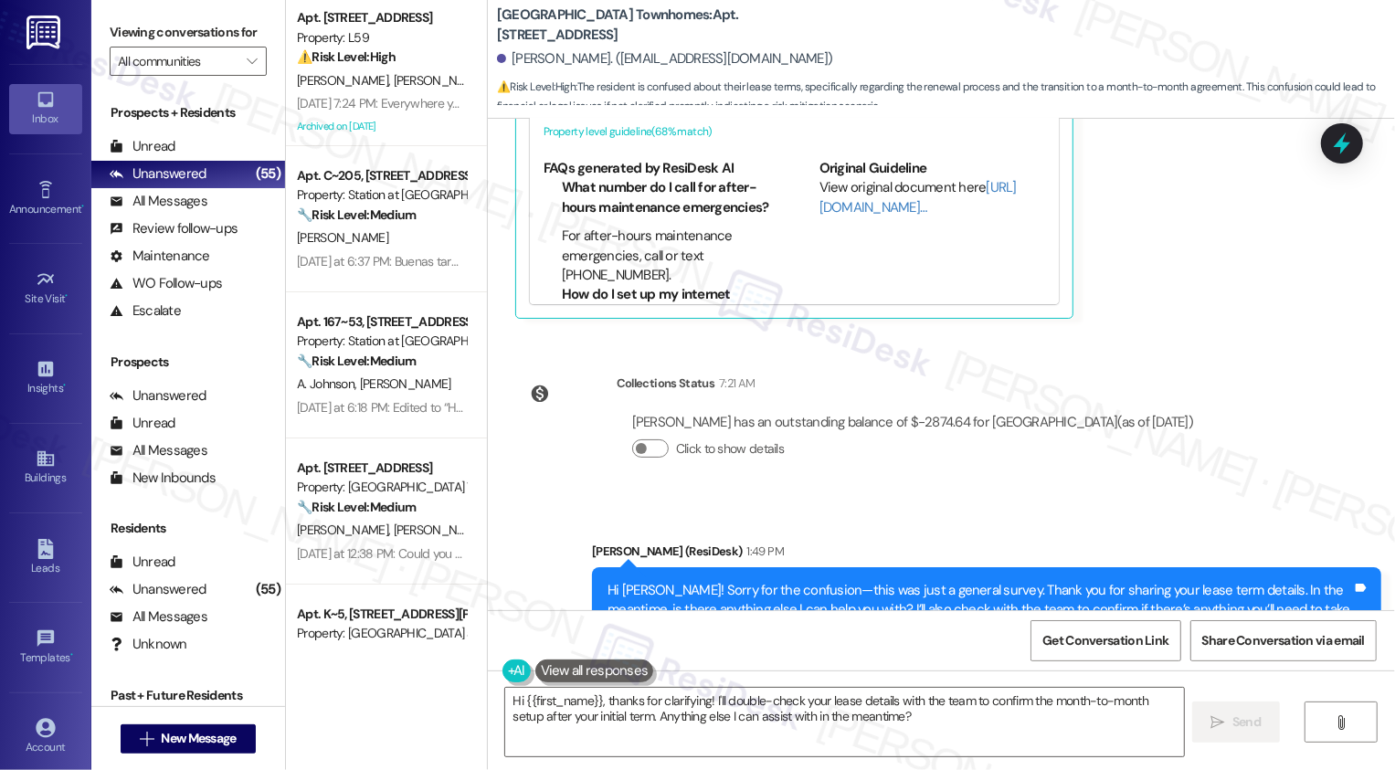
scroll to position [933, 0]
